Goal: Task Accomplishment & Management: Use online tool/utility

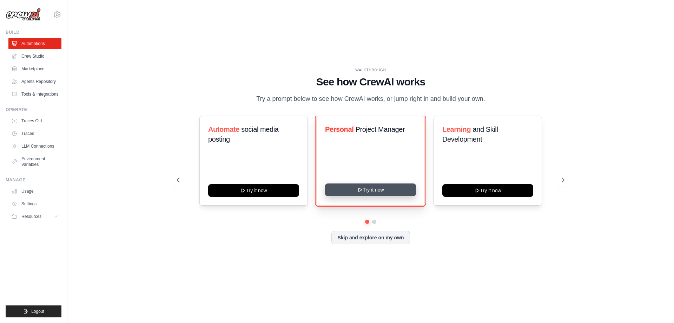
click at [348, 192] on button "Try it now" at bounding box center [370, 189] width 91 height 13
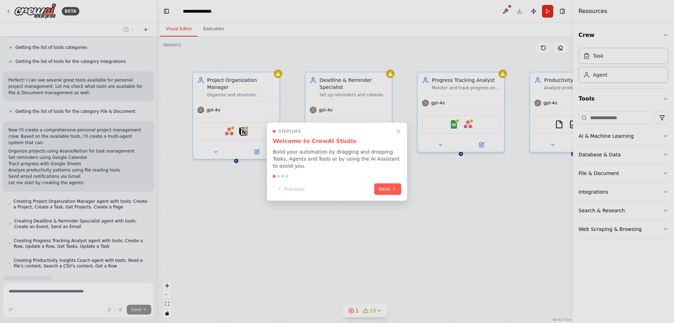
scroll to position [295, 0]
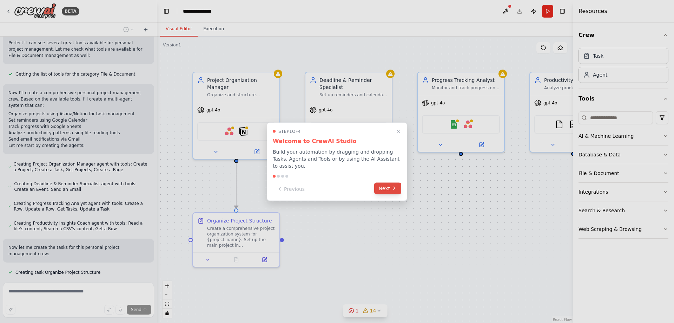
click at [392, 188] on button "Next" at bounding box center [387, 188] width 27 height 12
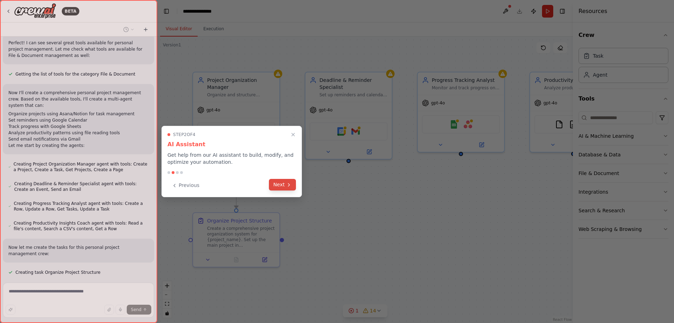
scroll to position [309, 0]
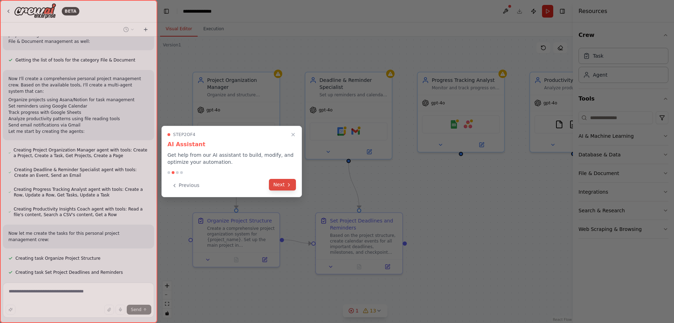
click at [279, 186] on button "Next" at bounding box center [282, 185] width 27 height 12
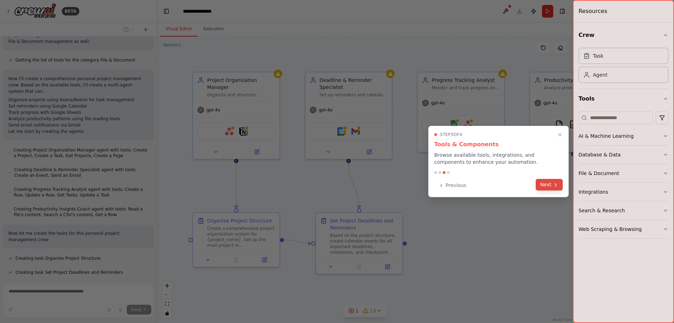
click at [543, 186] on button "Next" at bounding box center [549, 185] width 27 height 12
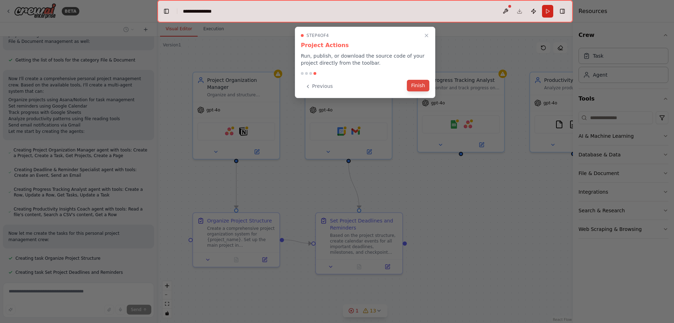
click at [417, 87] on button "Finish" at bounding box center [418, 86] width 22 height 12
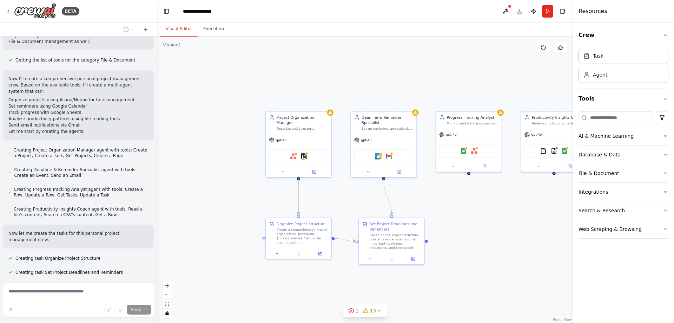
scroll to position [323, 0]
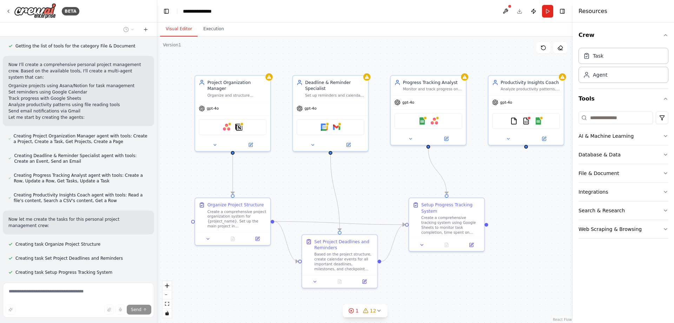
drag, startPoint x: 515, startPoint y: 188, endPoint x: 479, endPoint y: 171, distance: 40.8
click at [479, 171] on div ".deletable-edge-delete-btn { width: 20px; height: 20px; border: 0px solid #ffff…" at bounding box center [365, 180] width 416 height 286
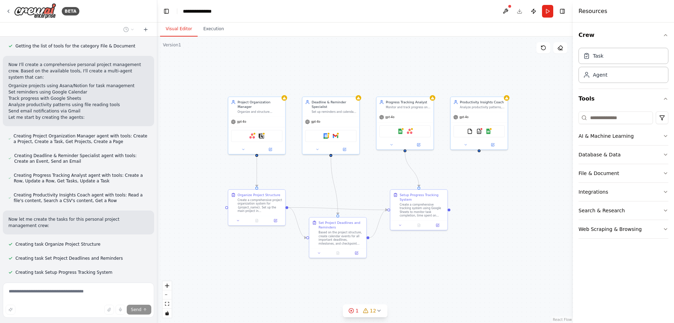
drag, startPoint x: 520, startPoint y: 184, endPoint x: 479, endPoint y: 182, distance: 40.4
click at [479, 182] on div ".deletable-edge-delete-btn { width: 20px; height: 20px; border: 0px solid #ffff…" at bounding box center [365, 180] width 416 height 286
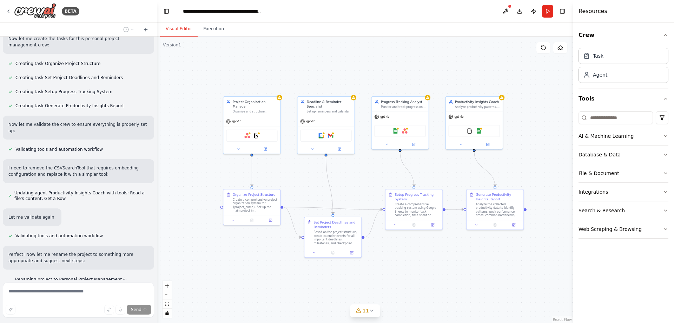
scroll to position [509, 0]
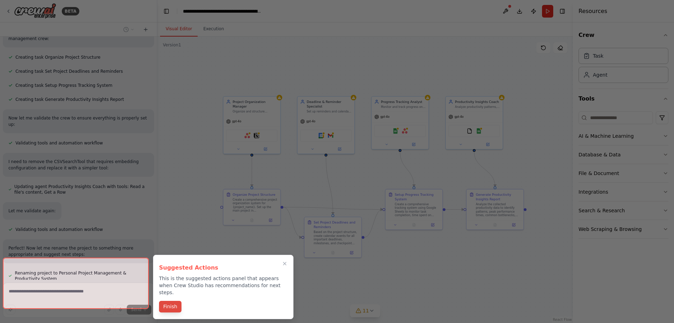
click at [172, 302] on button "Finish" at bounding box center [170, 307] width 22 height 12
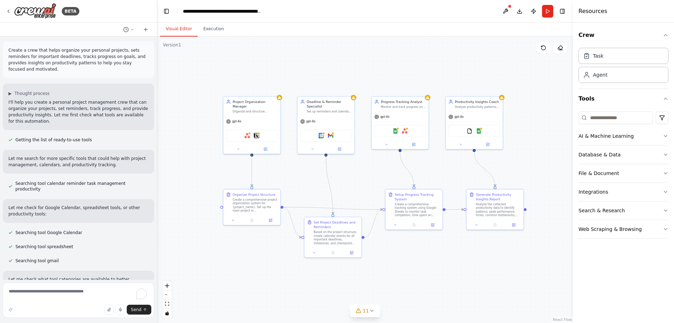
scroll to position [0, 0]
click at [207, 34] on button "Execution" at bounding box center [214, 29] width 32 height 15
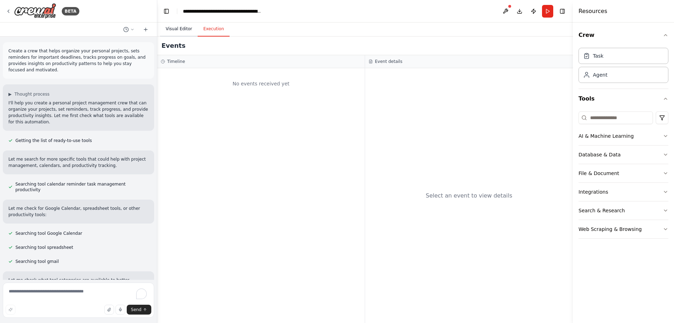
click at [194, 33] on button "Visual Editor" at bounding box center [179, 29] width 38 height 15
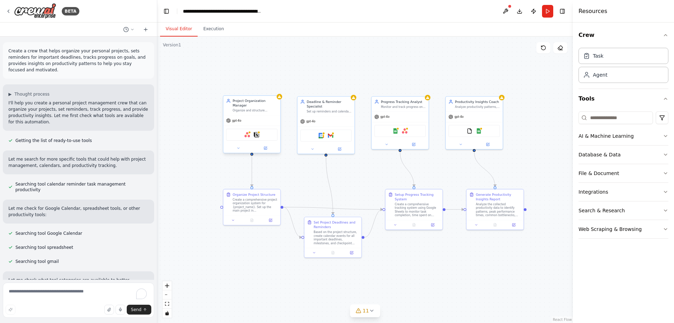
click at [238, 110] on div "Project Organization Manager Organize and structure personal projects by creati…" at bounding box center [251, 104] width 57 height 19
click at [239, 110] on div "Project Organization Manager Organize and structure personal projects by creati…" at bounding box center [251, 104] width 57 height 19
click at [240, 110] on div "Project Organization Manager Organize and structure personal projects by creati…" at bounding box center [251, 104] width 57 height 19
click at [252, 131] on div "Asana Notion" at bounding box center [251, 134] width 51 height 12
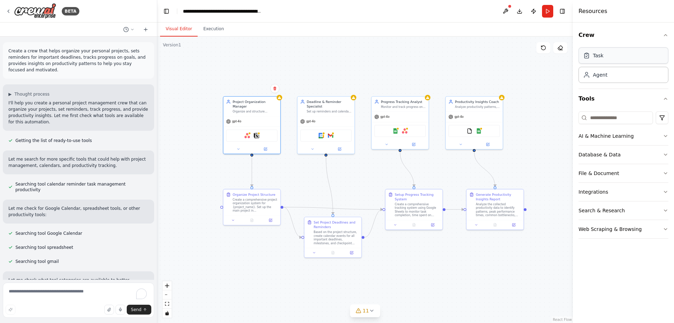
click at [615, 55] on div "Task" at bounding box center [624, 55] width 90 height 16
click at [546, 74] on div ".deletable-edge-delete-btn { width: 20px; height: 20px; border: 0px solid #ffff…" at bounding box center [365, 180] width 416 height 286
click at [662, 136] on button "AI & Machine Learning" at bounding box center [624, 136] width 90 height 18
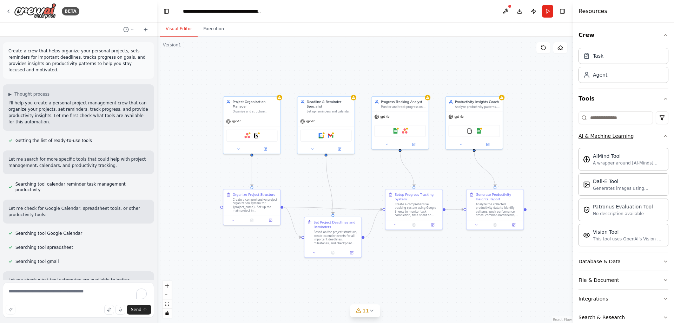
click at [663, 136] on icon "button" at bounding box center [666, 136] width 6 height 6
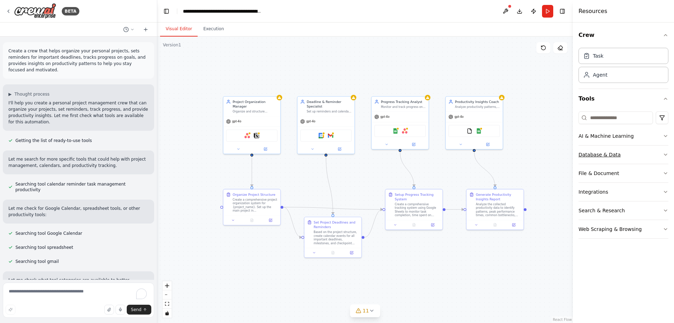
click at [665, 151] on button "Database & Data" at bounding box center [624, 154] width 90 height 18
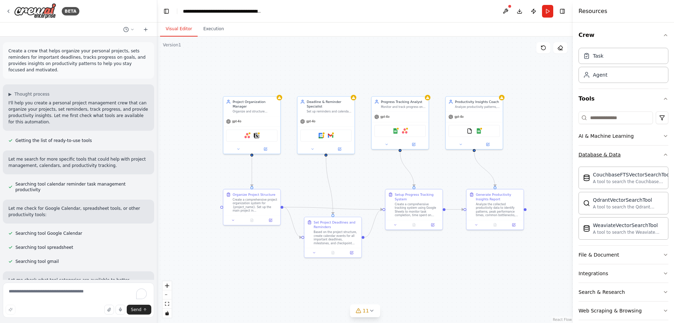
click at [665, 151] on div "Crew Task Agent Tools AI & Machine Learning Database & Data CouchbaseFTSVectorS…" at bounding box center [623, 172] width 101 height 300
click at [663, 154] on icon "button" at bounding box center [666, 155] width 6 height 6
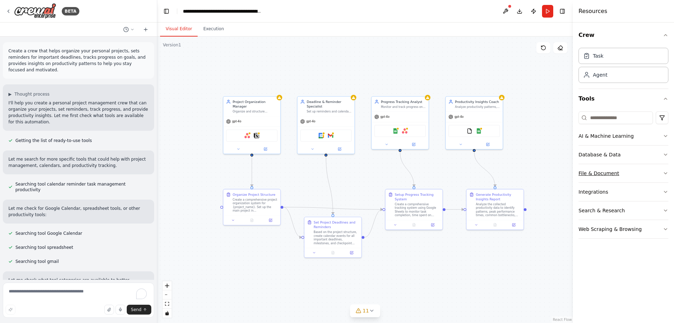
click at [662, 172] on button "File & Document" at bounding box center [624, 173] width 90 height 18
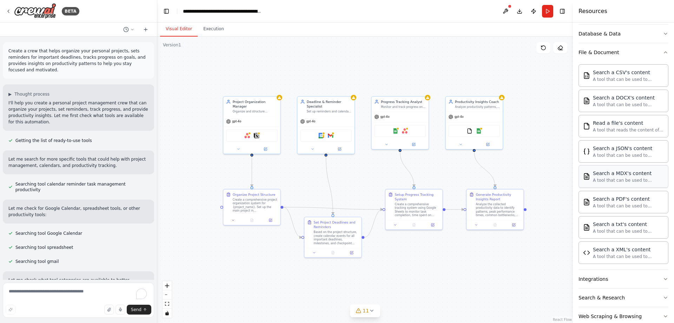
scroll to position [135, 0]
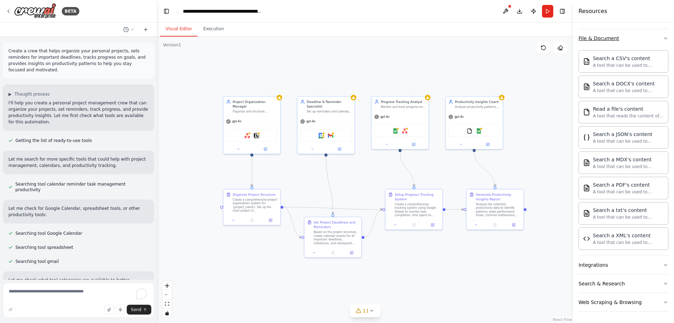
click at [651, 40] on button "File & Document" at bounding box center [624, 38] width 90 height 18
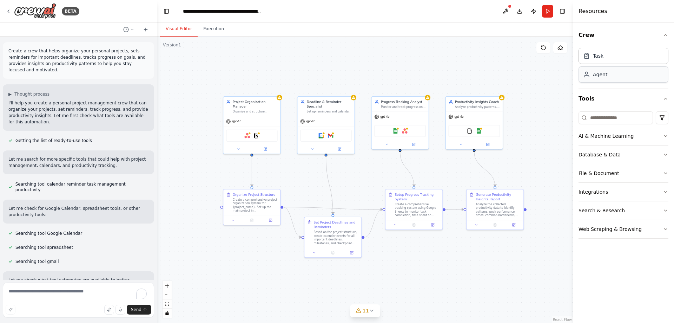
click at [612, 73] on div "Agent" at bounding box center [624, 74] width 90 height 16
click at [600, 78] on div "Agent" at bounding box center [624, 74] width 90 height 16
click at [619, 193] on button "Integrations" at bounding box center [624, 192] width 90 height 18
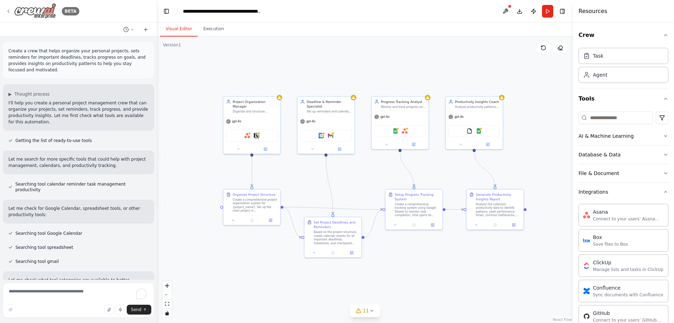
click at [7, 10] on icon at bounding box center [9, 11] width 6 height 6
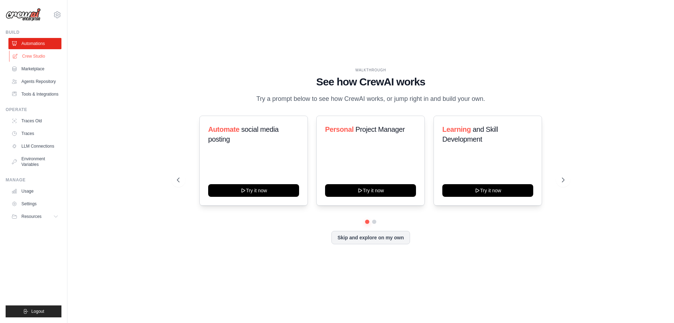
click at [31, 54] on link "Crew Studio" at bounding box center [35, 56] width 53 height 11
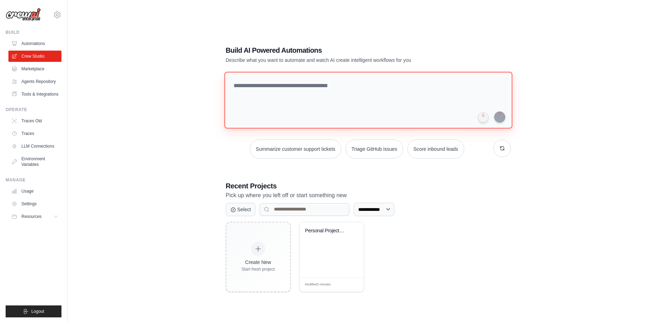
click at [274, 84] on textarea at bounding box center [368, 100] width 288 height 57
type textarea "*"
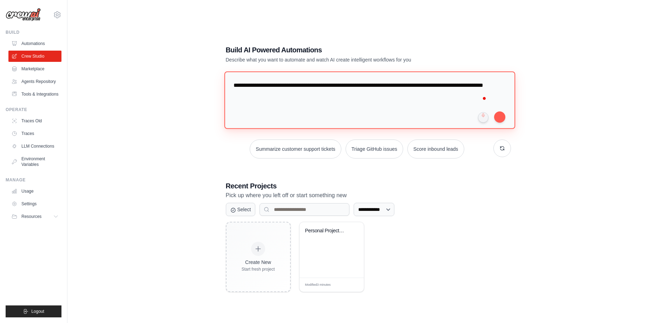
type textarea "**********"
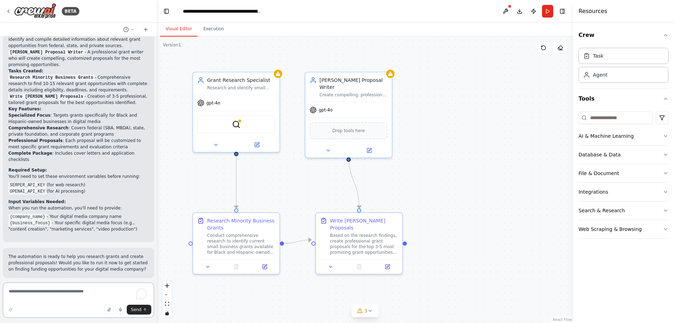
scroll to position [365, 0]
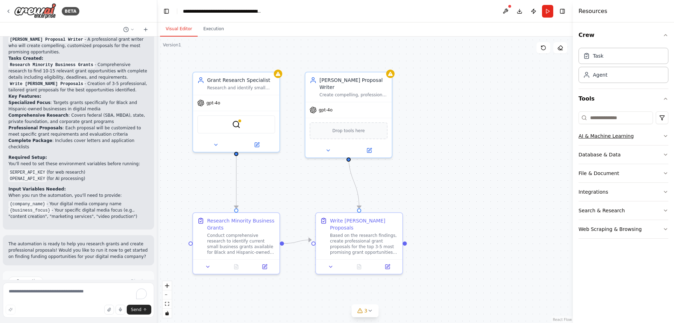
click at [630, 135] on button "AI & Machine Learning" at bounding box center [624, 136] width 90 height 18
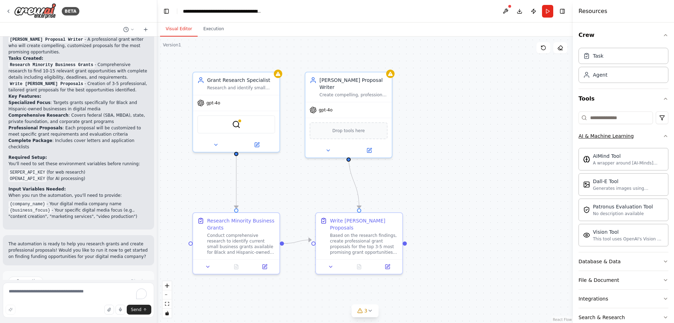
click at [656, 132] on button "AI & Machine Learning" at bounding box center [624, 136] width 90 height 18
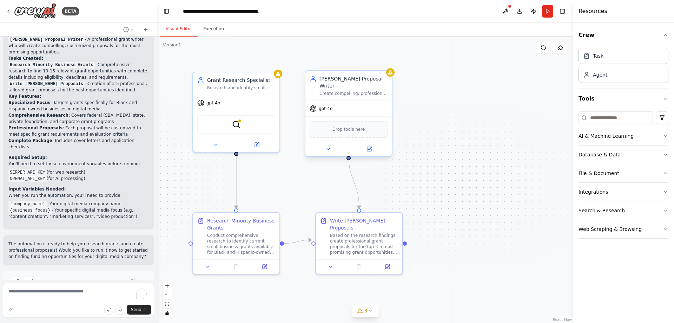
click at [365, 125] on div "Drop tools here" at bounding box center [349, 129] width 78 height 17
click at [330, 146] on icon at bounding box center [328, 149] width 6 height 6
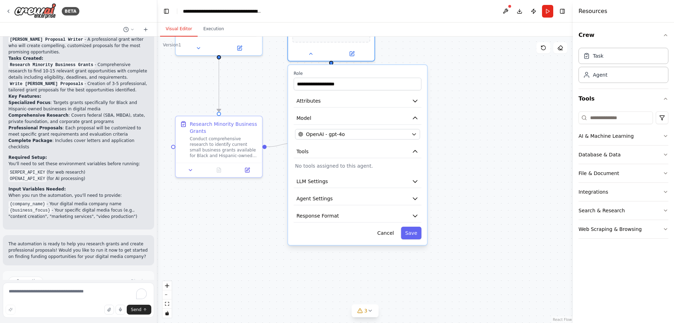
drag, startPoint x: 514, startPoint y: 159, endPoint x: 498, endPoint y: 62, distance: 97.8
click at [498, 62] on div ".deletable-edge-delete-btn { width: 20px; height: 20px; border: 0px solid #ffff…" at bounding box center [365, 180] width 416 height 286
click at [415, 180] on icon "button" at bounding box center [415, 181] width 4 height 2
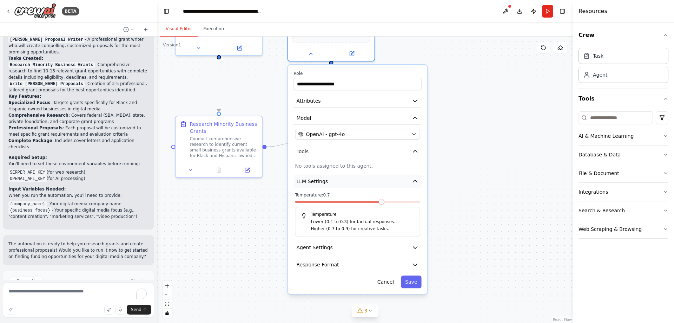
click at [415, 180] on icon "button" at bounding box center [415, 181] width 4 height 2
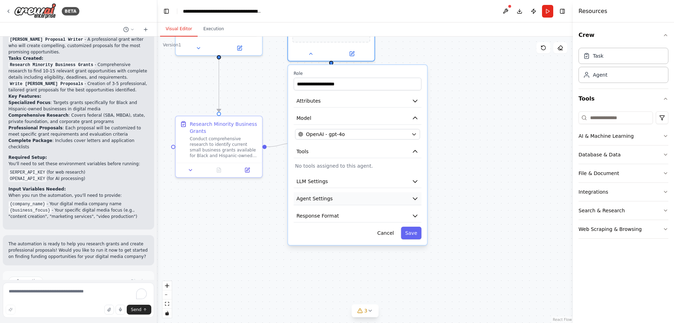
click at [414, 192] on button "Agent Settings" at bounding box center [358, 198] width 128 height 13
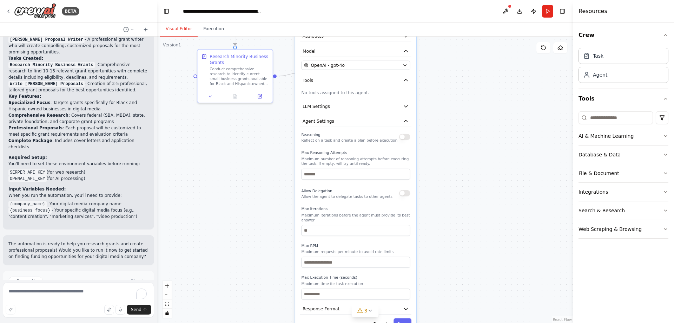
drag, startPoint x: 467, startPoint y: 179, endPoint x: 454, endPoint y: 113, distance: 67.0
click at [454, 113] on div ".deletable-edge-delete-btn { width: 20px; height: 20px; border: 0px solid #ffff…" at bounding box center [365, 180] width 416 height 286
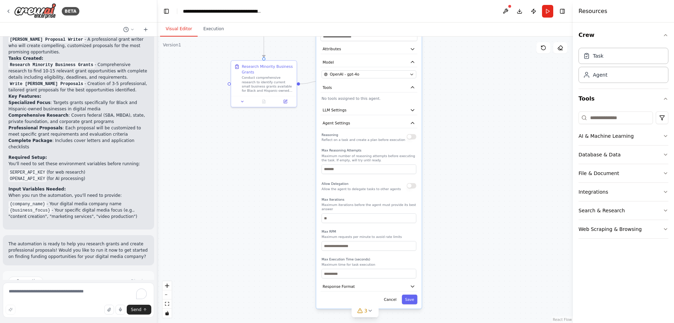
click at [412, 134] on button "button" at bounding box center [411, 136] width 9 height 5
click at [474, 172] on div ".deletable-edge-delete-btn { width: 20px; height: 20px; border: 0px solid #ffff…" at bounding box center [365, 180] width 416 height 286
click at [595, 211] on div "Search & Research" at bounding box center [602, 210] width 46 height 7
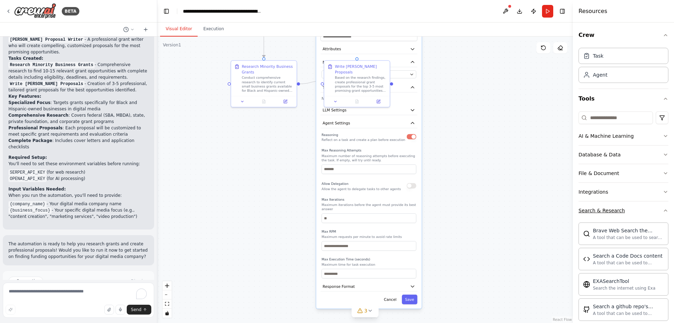
click at [595, 211] on div "Search & Research" at bounding box center [602, 210] width 46 height 7
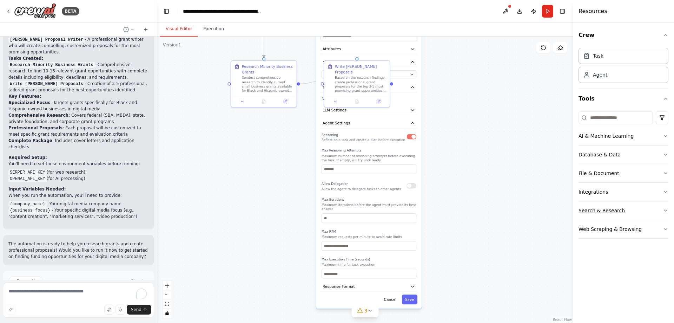
click at [595, 211] on div "Search & Research" at bounding box center [602, 210] width 46 height 7
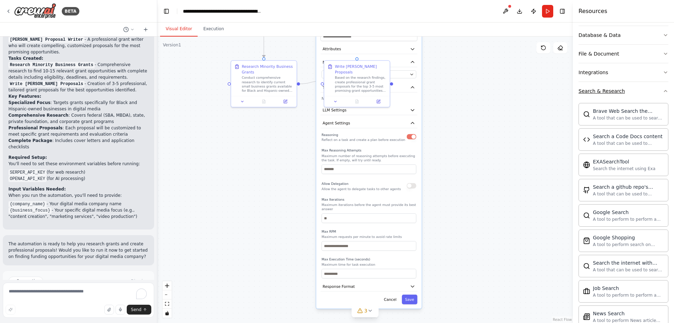
scroll to position [140, 0]
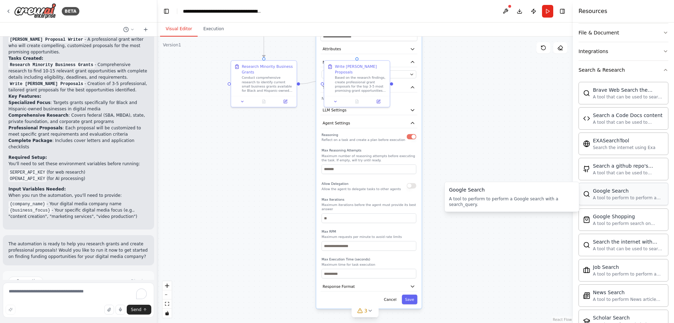
click at [602, 198] on div "A tool to perform to perform a Google search with a search_query." at bounding box center [628, 198] width 71 height 6
click at [464, 71] on div ".deletable-edge-delete-btn { width: 20px; height: 20px; border: 0px solid #ffff…" at bounding box center [365, 180] width 416 height 286
click at [336, 98] on icon at bounding box center [336, 100] width 4 height 4
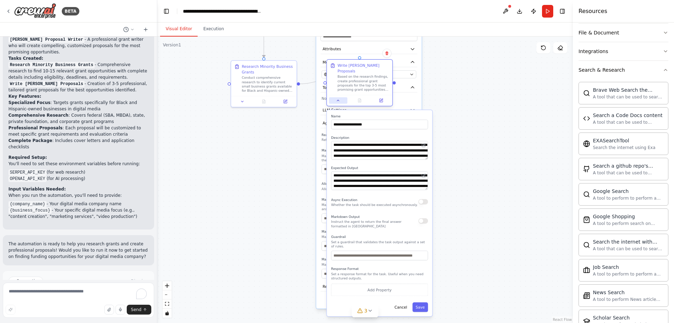
click at [336, 98] on icon at bounding box center [338, 100] width 4 height 4
click at [337, 98] on icon at bounding box center [338, 100] width 4 height 4
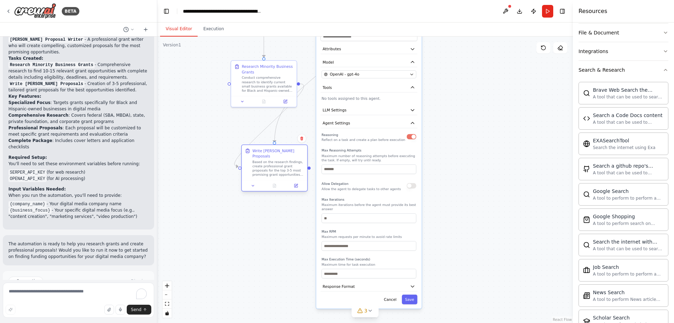
drag, startPoint x: 375, startPoint y: 78, endPoint x: 293, endPoint y: 154, distance: 111.8
click at [293, 160] on div "Based on the research findings, create professional grant proposals for the top…" at bounding box center [278, 168] width 52 height 17
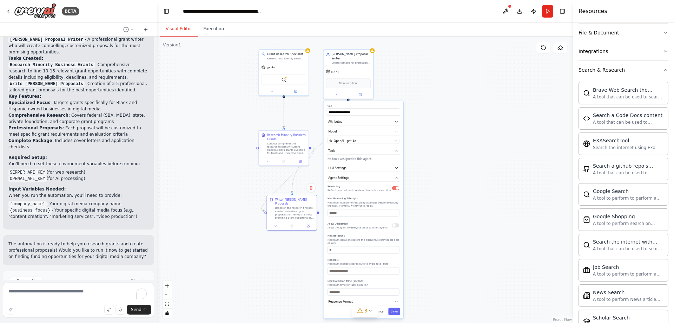
drag, startPoint x: 493, startPoint y: 114, endPoint x: 481, endPoint y: 189, distance: 75.7
click at [482, 191] on div ".deletable-edge-delete-btn { width: 20px; height: 20px; border: 0px solid #ffff…" at bounding box center [365, 180] width 416 height 286
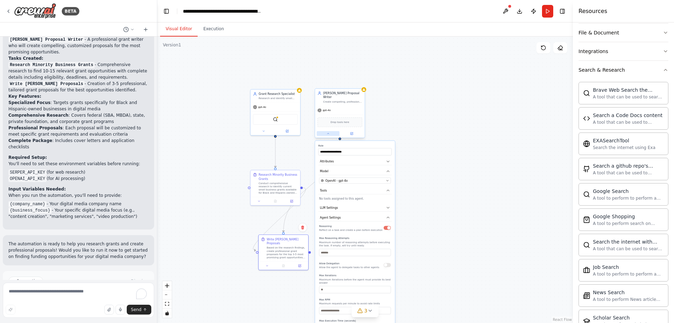
click at [330, 132] on icon at bounding box center [327, 133] width 3 height 3
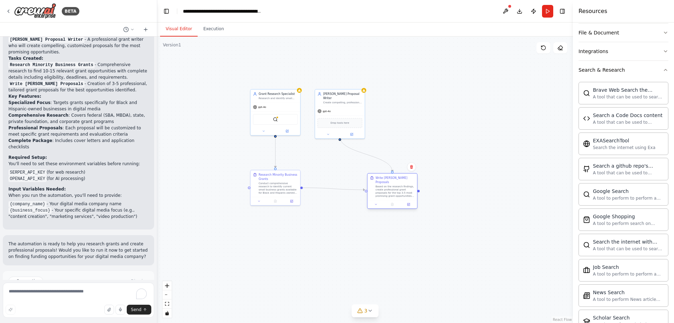
drag, startPoint x: 306, startPoint y: 239, endPoint x: 388, endPoint y: 195, distance: 93.2
click at [388, 195] on div "Write Grant Proposals" at bounding box center [393, 186] width 50 height 27
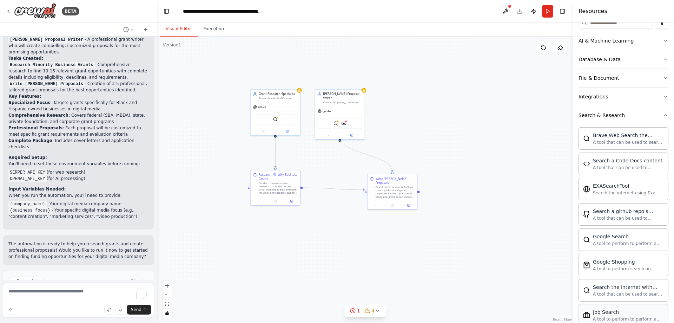
scroll to position [41, 0]
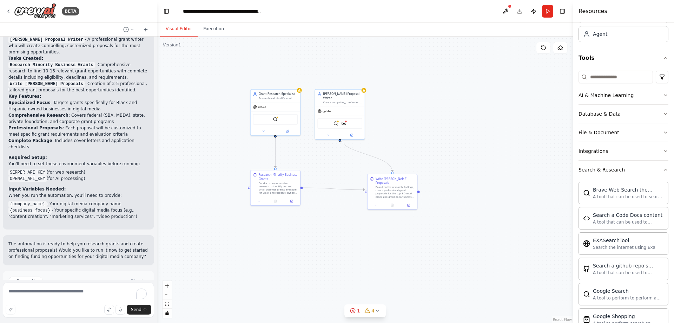
click at [608, 172] on div "Search & Research" at bounding box center [602, 169] width 46 height 7
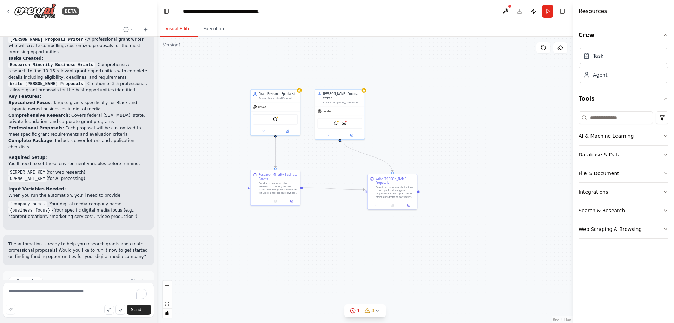
click at [604, 152] on div "Database & Data" at bounding box center [600, 154] width 42 height 7
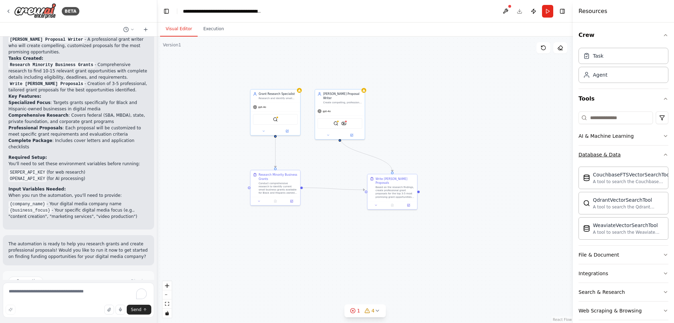
click at [604, 152] on div "Database & Data" at bounding box center [600, 154] width 42 height 7
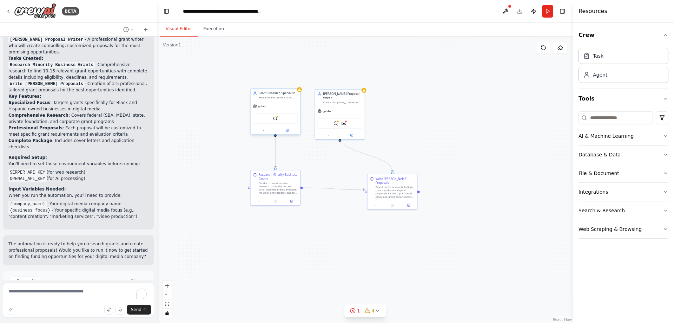
click at [273, 105] on div "gpt-4o" at bounding box center [276, 106] width 50 height 9
click at [263, 130] on icon at bounding box center [264, 130] width 2 height 1
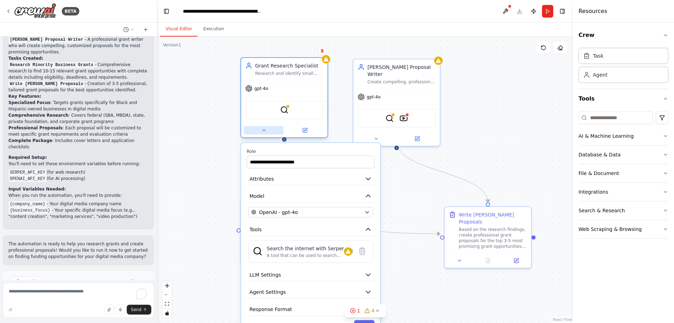
click at [262, 135] on div at bounding box center [284, 130] width 86 height 14
click at [262, 129] on icon at bounding box center [264, 130] width 6 height 6
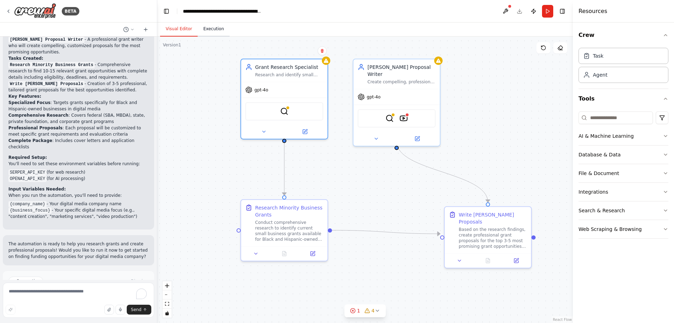
click at [213, 30] on button "Execution" at bounding box center [214, 29] width 32 height 15
click at [177, 30] on button "Visual Editor" at bounding box center [179, 29] width 38 height 15
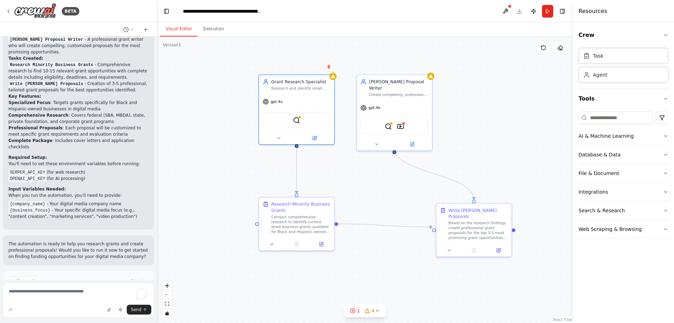
scroll to position [401, 0]
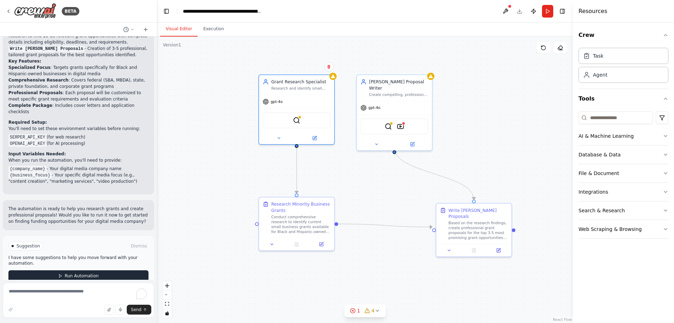
click at [74, 273] on span "Run Automation" at bounding box center [82, 276] width 34 height 6
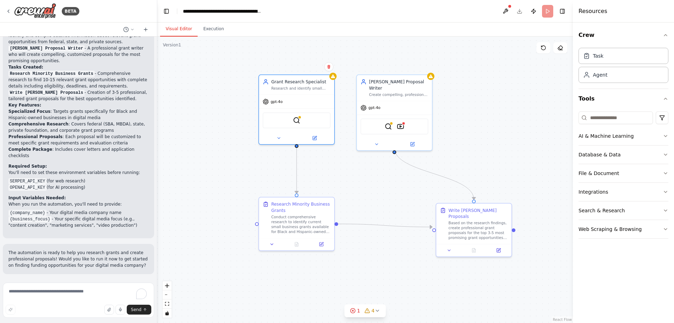
scroll to position [344, 0]
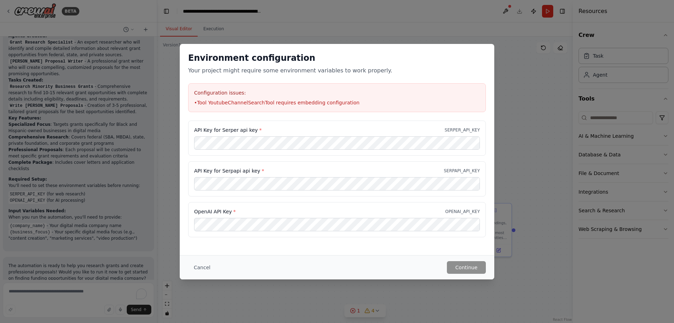
click at [286, 208] on div "OpenAI API Key * OPENAI_API_KEY" at bounding box center [337, 211] width 286 height 7
click at [280, 98] on div "Configuration issues: • Tool YoutubeChannelSearchTool requires embedding config…" at bounding box center [337, 97] width 298 height 29
click at [393, 207] on div "OpenAI API Key * OPENAI_API_KEY" at bounding box center [337, 219] width 298 height 35
click at [523, 177] on div "Environment configuration Your project might require some environment variables…" at bounding box center [337, 161] width 674 height 323
click at [256, 35] on div "Environment configuration Your project might require some environment variables…" at bounding box center [337, 161] width 674 height 323
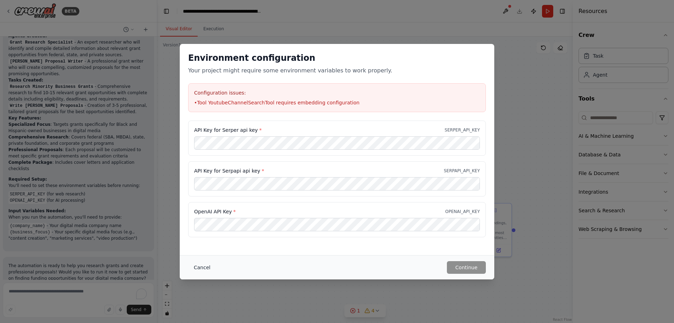
click at [200, 265] on button "Cancel" at bounding box center [202, 267] width 28 height 13
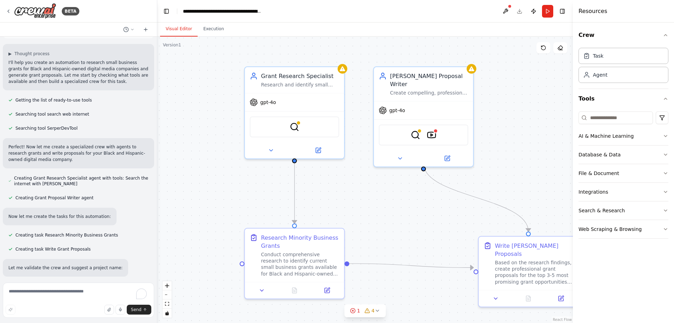
scroll to position [0, 0]
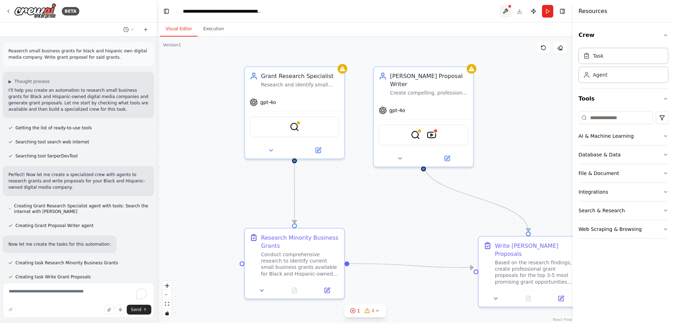
click at [508, 9] on button at bounding box center [505, 11] width 11 height 13
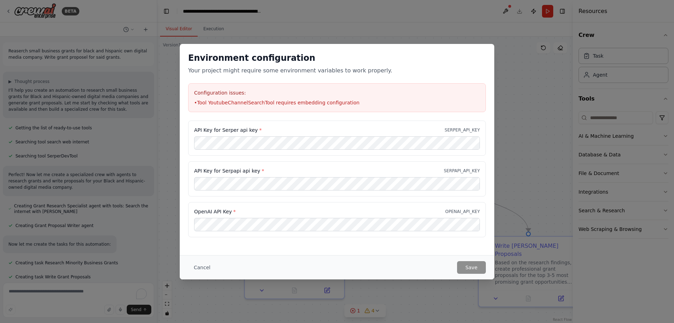
click at [363, 103] on li "• Tool YoutubeChannelSearchTool requires embedding configuration" at bounding box center [337, 102] width 286 height 7
click at [202, 266] on button "Cancel" at bounding box center [202, 267] width 28 height 13
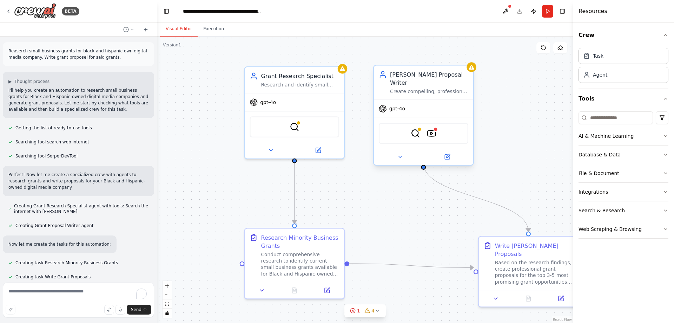
click at [449, 154] on div at bounding box center [423, 157] width 99 height 16
click at [448, 152] on button at bounding box center [447, 157] width 46 height 10
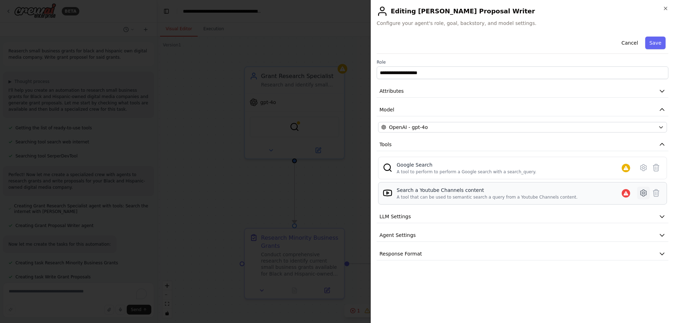
click at [642, 194] on icon at bounding box center [643, 193] width 8 height 8
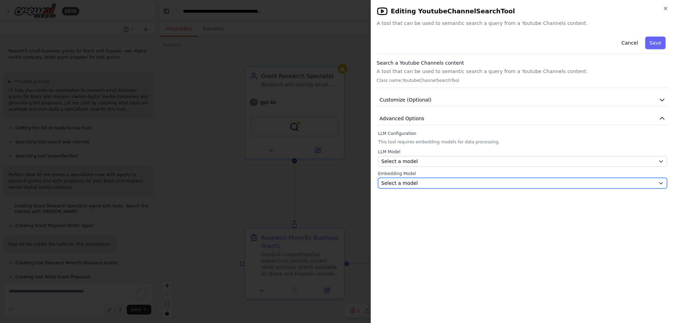
click at [417, 184] on div "Select a model" at bounding box center [518, 182] width 274 height 7
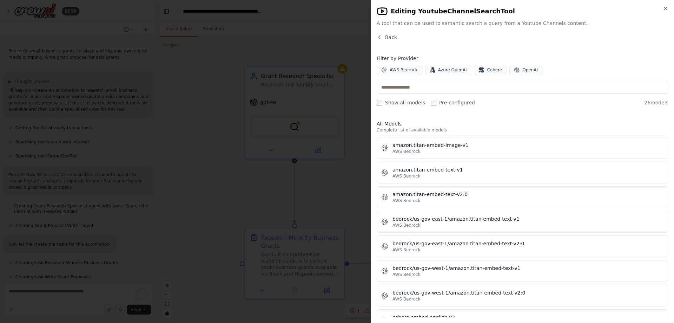
click at [438, 222] on div "bedrock/us-gov-east-1/amazon.titan-embed-text-v1" at bounding box center [527, 218] width 271 height 7
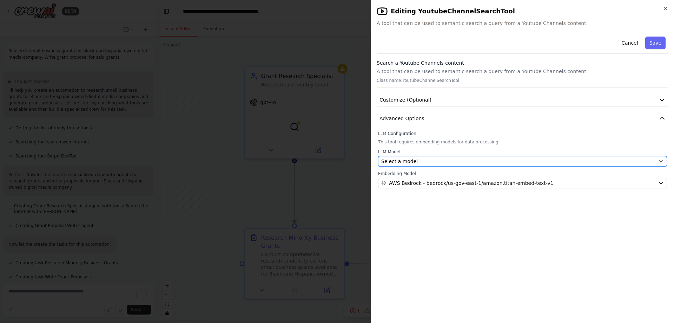
click at [429, 164] on div "Select a model" at bounding box center [518, 161] width 274 height 7
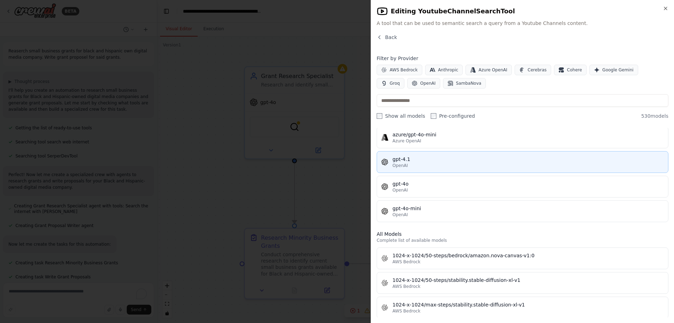
scroll to position [105, 0]
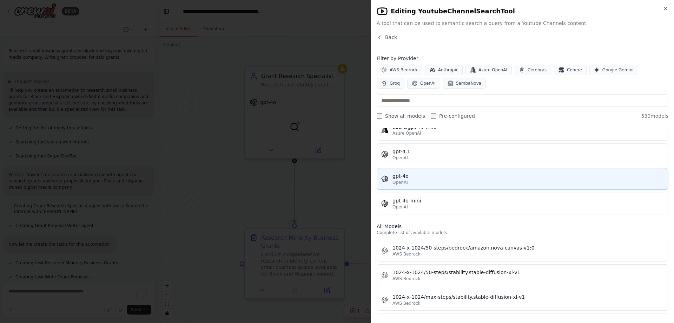
click at [449, 184] on div "OpenAI" at bounding box center [527, 182] width 271 height 6
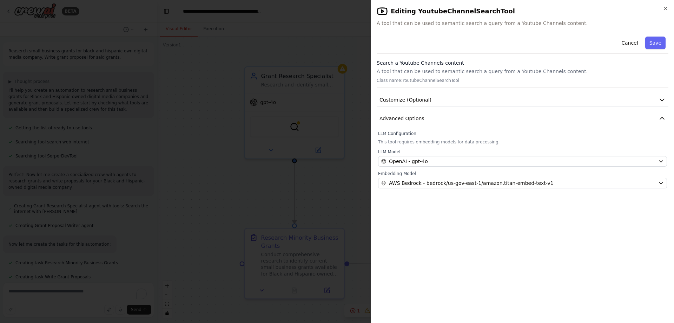
click at [657, 44] on button "Save" at bounding box center [655, 43] width 20 height 13
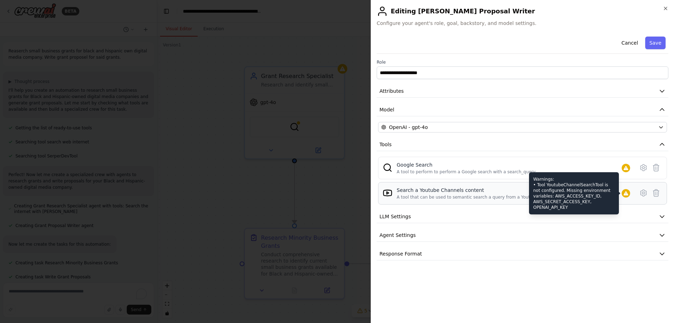
click at [627, 196] on div at bounding box center [626, 193] width 8 height 8
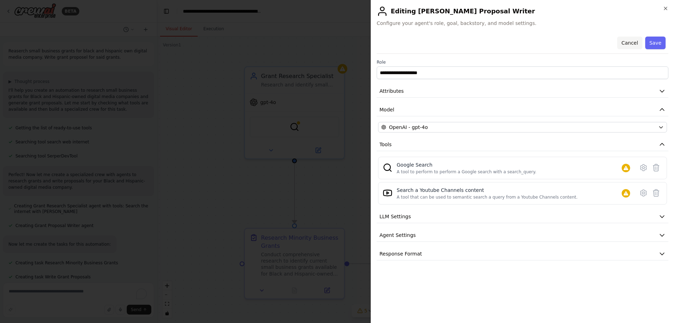
click at [638, 45] on button "Cancel" at bounding box center [629, 43] width 25 height 13
